Goal: Task Accomplishment & Management: Use online tool/utility

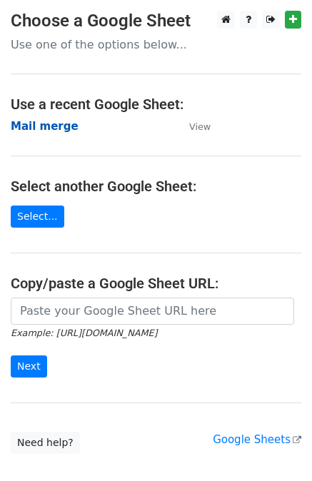
click at [34, 132] on strong "Mail merge" at bounding box center [45, 126] width 68 height 13
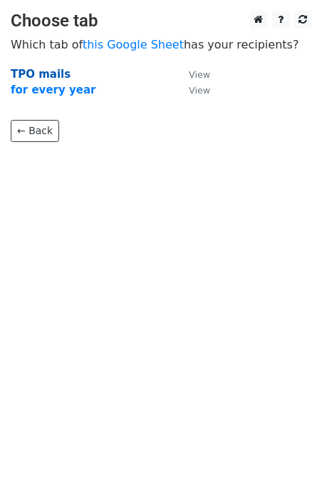
click at [39, 72] on strong "TPO mails" at bounding box center [41, 74] width 60 height 13
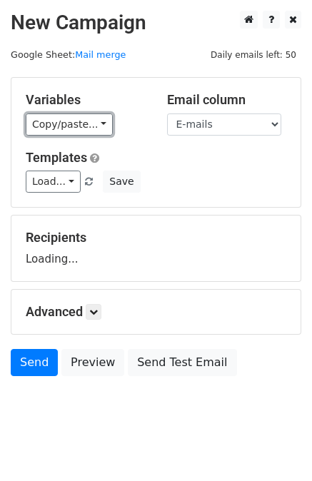
click at [38, 115] on link "Copy/paste..." at bounding box center [69, 124] width 87 height 22
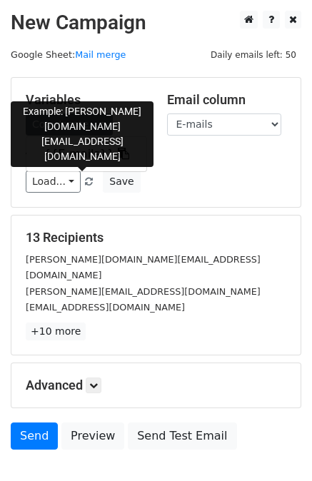
click at [66, 150] on link "{{E-mails}}" at bounding box center [86, 154] width 120 height 23
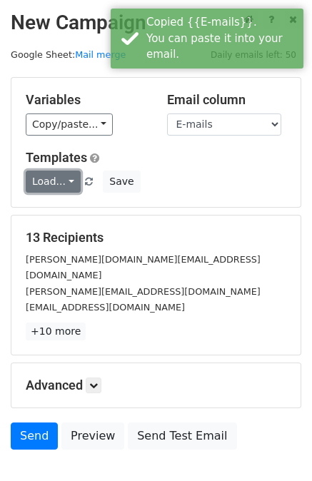
click at [61, 183] on link "Load..." at bounding box center [53, 181] width 55 height 22
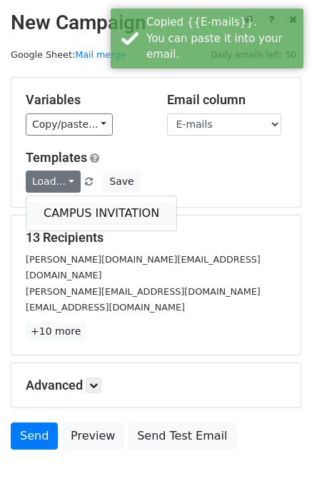
click at [64, 209] on link "CAMPUS INVITATION" at bounding box center [101, 213] width 150 height 23
